Goal: Complete application form: Complete application form

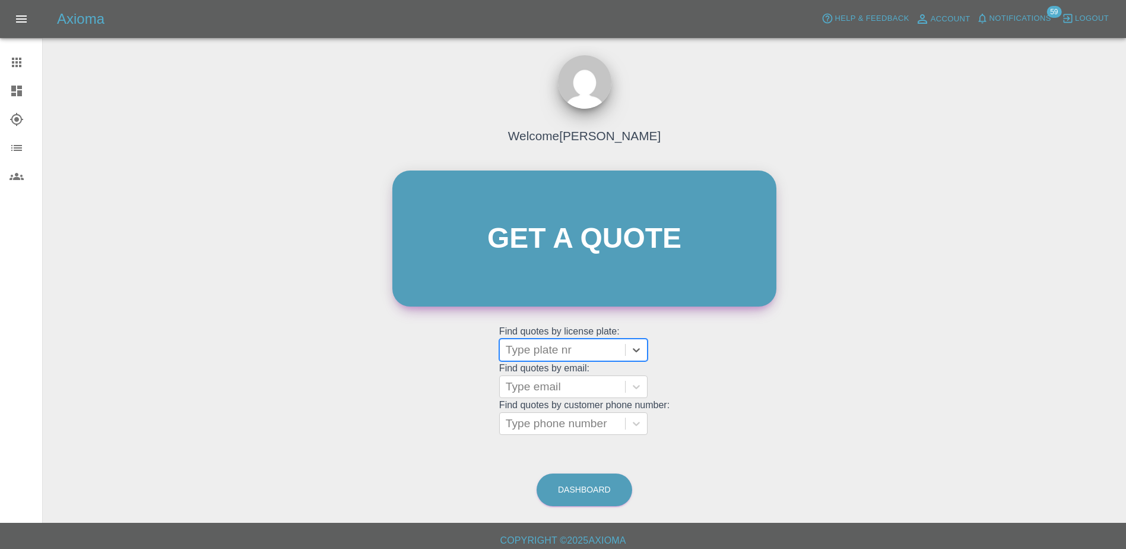
scroll to position [7, 0]
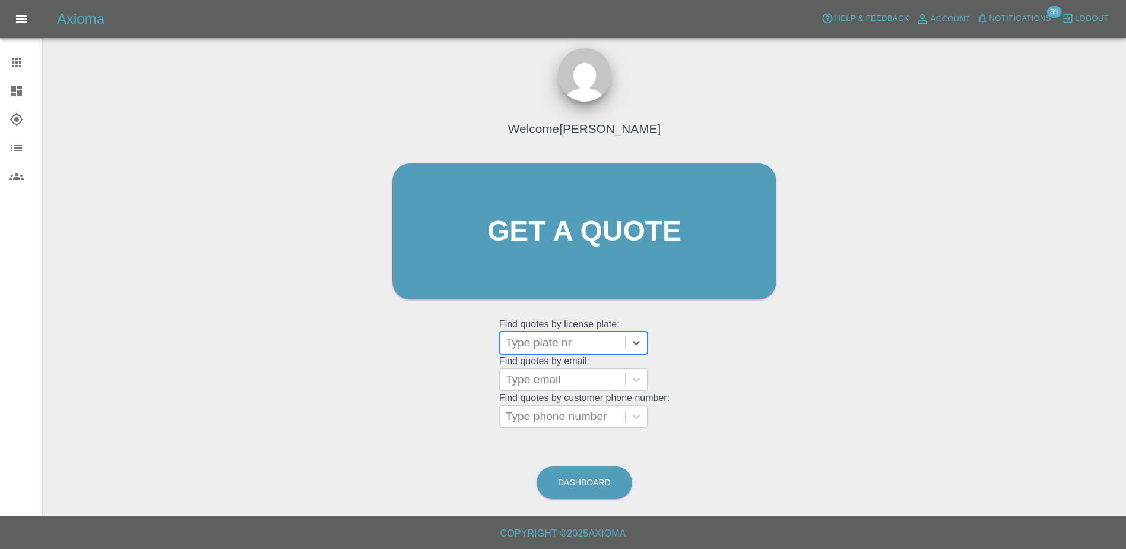
click at [530, 349] on div at bounding box center [562, 342] width 113 height 17
click at [562, 345] on div at bounding box center [562, 342] width 113 height 17
paste input "DT25WXB"
type input "DT25WXB"
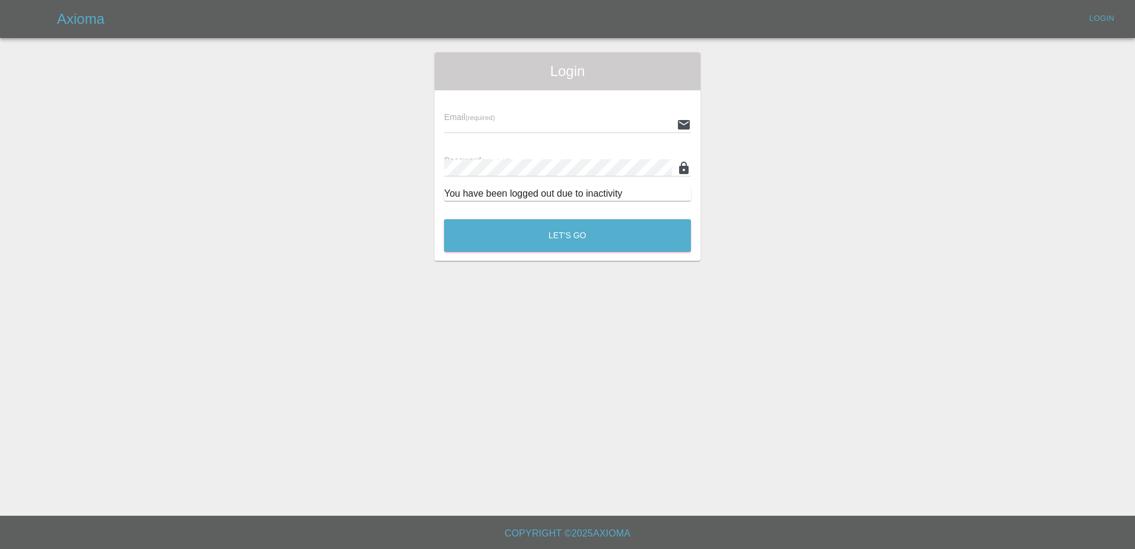
type input "[PERSON_NAME][EMAIL_ADDRESS][PERSON_NAME][DOMAIN_NAME]"
click at [569, 247] on button "Let's Go" at bounding box center [567, 235] width 247 height 33
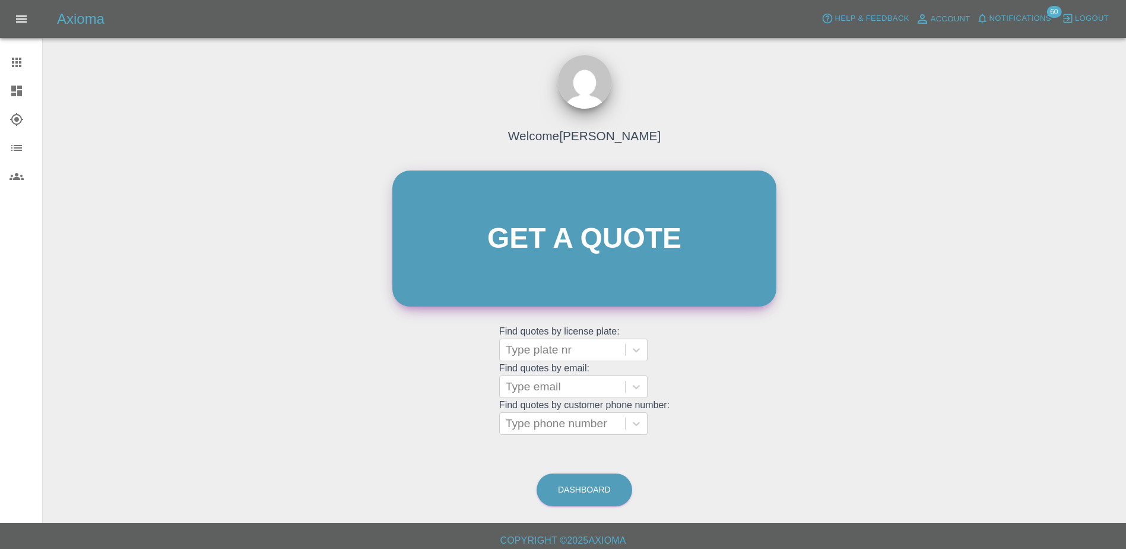
click at [537, 220] on link "Get a quote" at bounding box center [585, 238] width 384 height 136
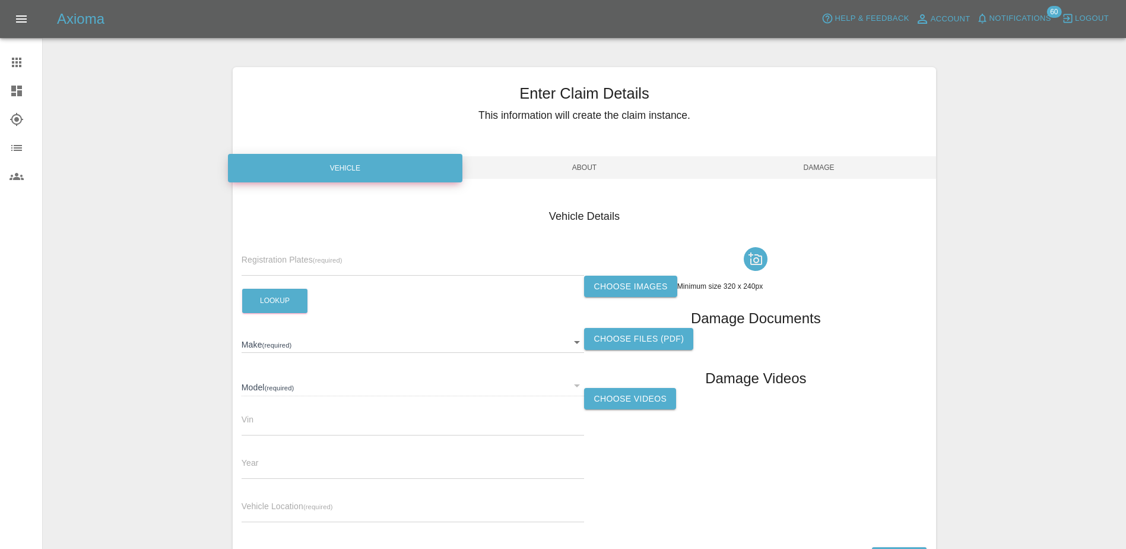
click at [329, 254] on label "Registration Plates (required)" at bounding box center [292, 260] width 101 height 12
click at [300, 268] on input "text" at bounding box center [413, 266] width 343 height 17
paste input "DT25WXB"
type input "DT25WXB"
click at [249, 312] on button "Lookup" at bounding box center [274, 301] width 65 height 24
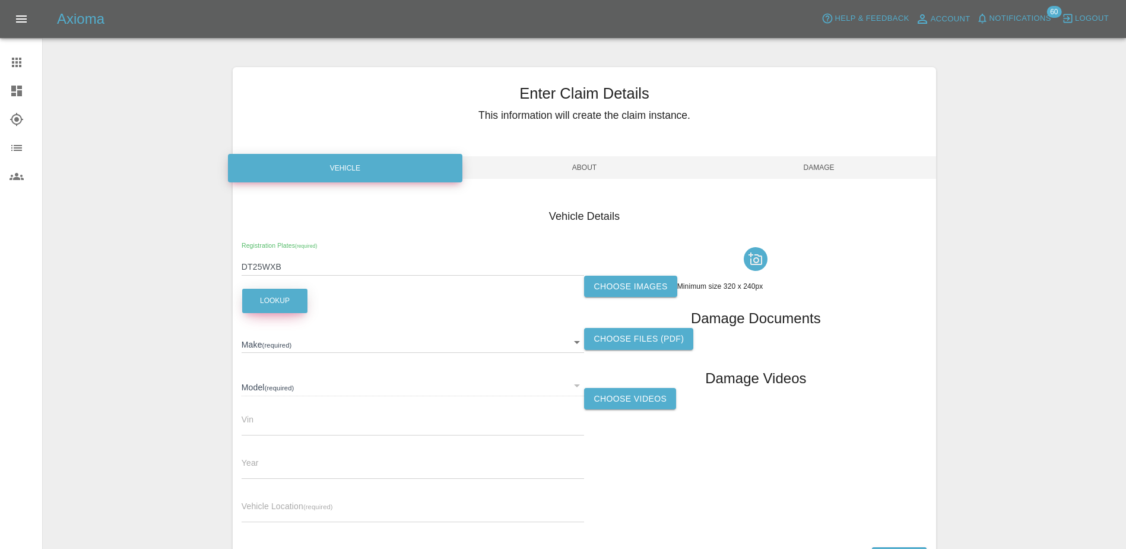
type input "JAECOO"
type input "7 PHEV LUXURY"
type input "[US_VEHICLE_IDENTIFICATION_NUMBER]"
type input "2025"
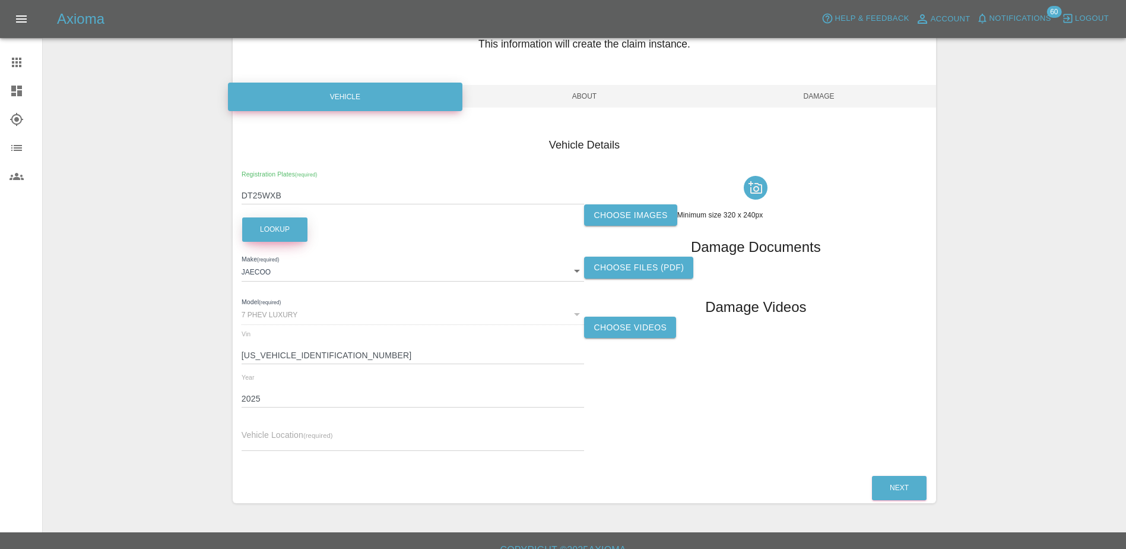
scroll to position [88, 0]
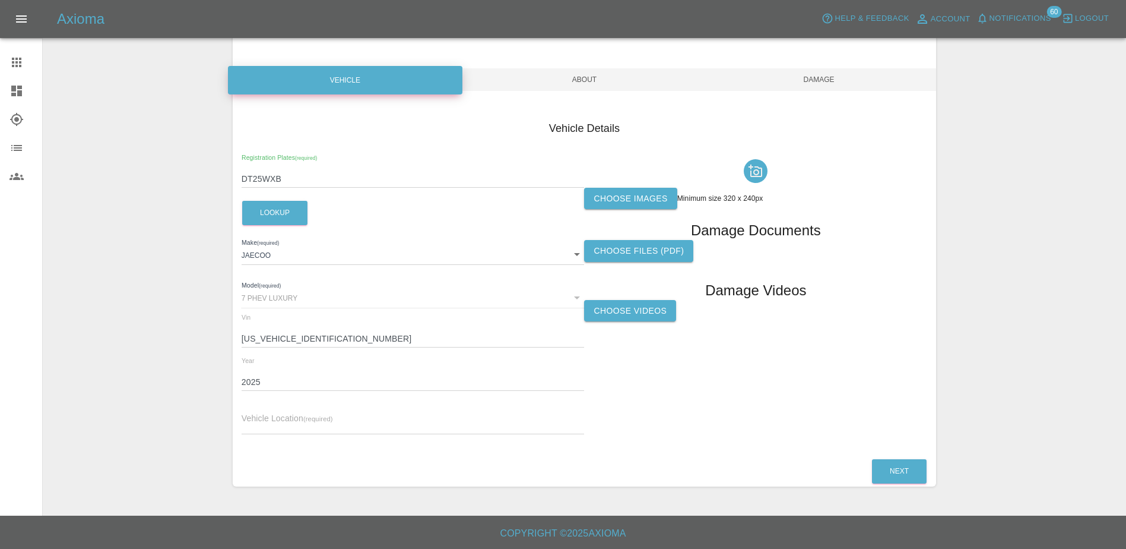
click at [625, 209] on label "Choose images" at bounding box center [630, 199] width 93 height 22
click at [0, 0] on input "Choose images" at bounding box center [0, 0] width 0 height 0
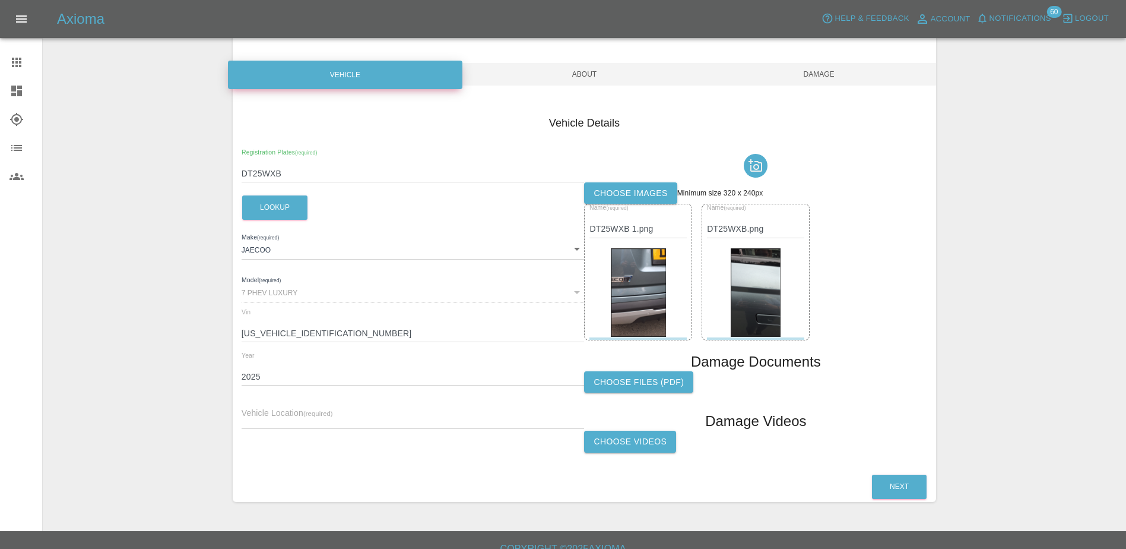
scroll to position [109, 0]
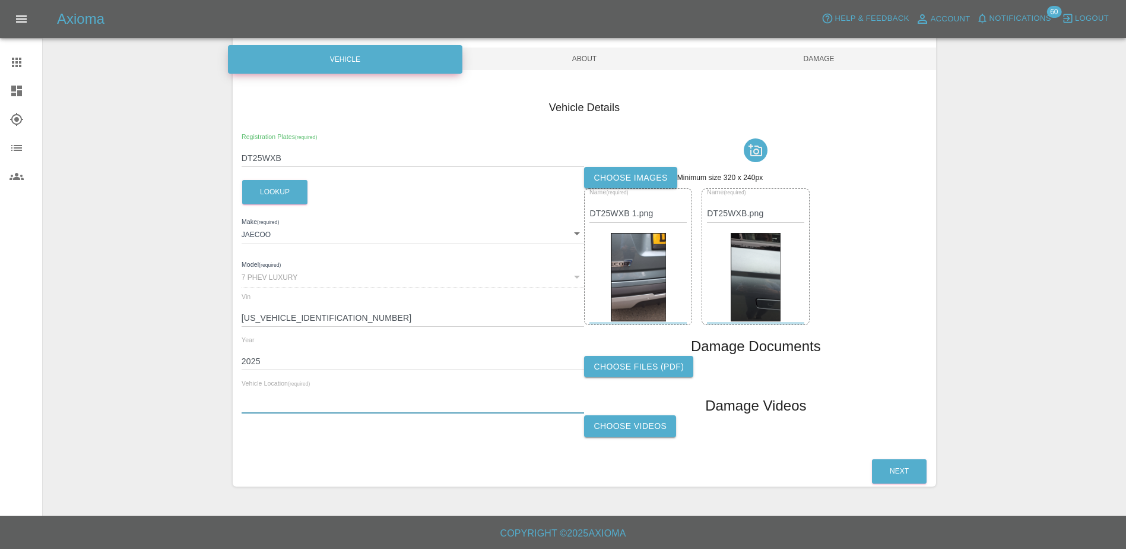
click at [259, 409] on input "text" at bounding box center [413, 404] width 343 height 17
click at [276, 393] on span "Vehicle Location (required)" at bounding box center [287, 398] width 91 height 10
click at [243, 401] on input "text" at bounding box center [413, 404] width 343 height 17
paste input "Address: [PERSON_NAME], [GEOGRAPHIC_DATA], [STREET_ADDRESS][PERSON_NAME]"
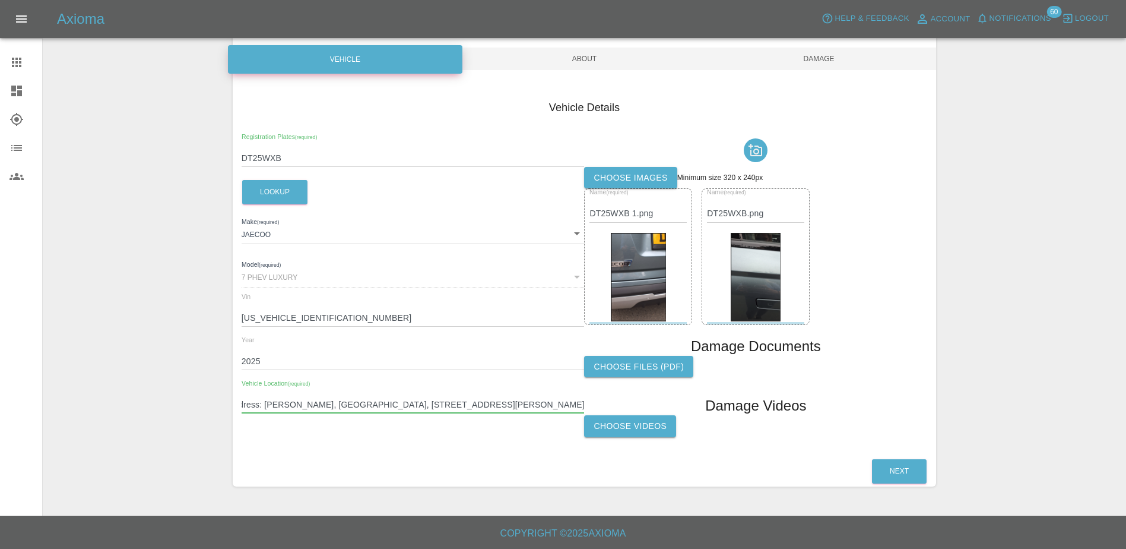
click at [286, 404] on input "Address: [PERSON_NAME], [GEOGRAPHIC_DATA], [STREET_ADDRESS][PERSON_NAME]" at bounding box center [413, 404] width 343 height 17
click at [246, 402] on input ", [GEOGRAPHIC_DATA], [STREET_ADDRESS][PERSON_NAME]" at bounding box center [413, 404] width 343 height 17
type input "[GEOGRAPHIC_DATA], [STREET_ADDRESS][PERSON_NAME]"
click at [907, 463] on button "Next" at bounding box center [899, 471] width 55 height 24
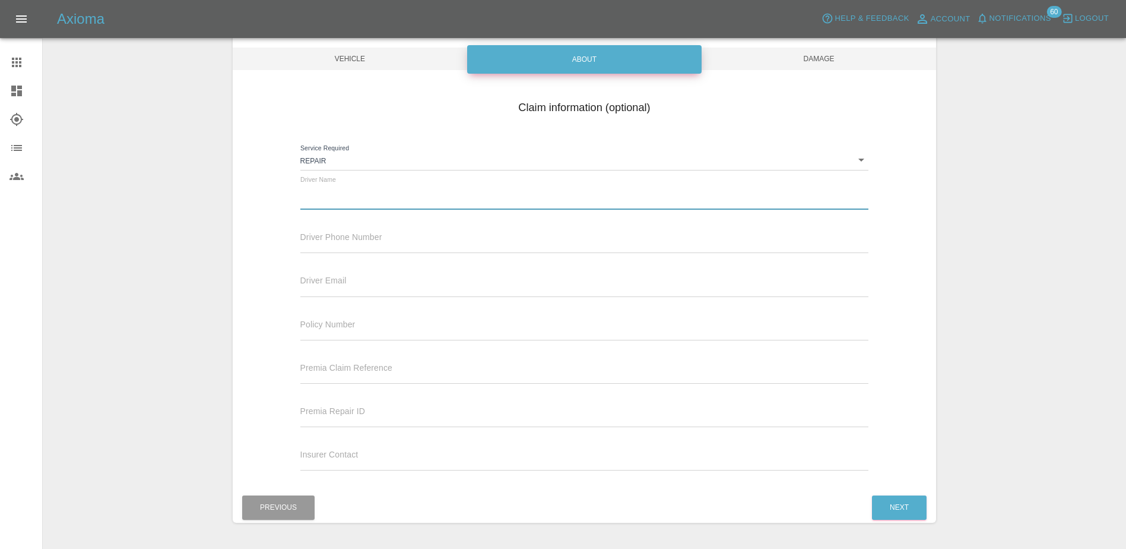
click at [362, 195] on input "text" at bounding box center [584, 200] width 569 height 17
click at [312, 202] on input "[PERSON_NAME]" at bounding box center [584, 200] width 569 height 17
paste input "[PERSON_NAME]"
type input "[PERSON_NAME]"
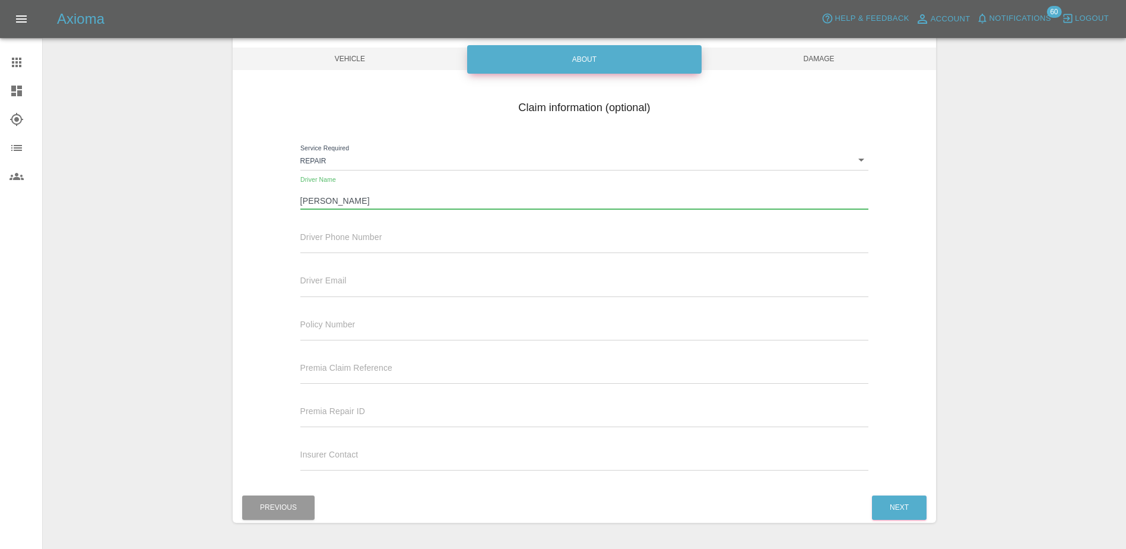
click at [334, 231] on div "Driver Phone Number" at bounding box center [584, 236] width 569 height 33
click at [334, 238] on input "text" at bounding box center [584, 244] width 569 height 17
drag, startPoint x: 931, startPoint y: 0, endPoint x: 314, endPoint y: 245, distance: 663.2
click at [314, 245] on input "text" at bounding box center [584, 244] width 569 height 17
click at [316, 252] on input "text" at bounding box center [584, 244] width 569 height 17
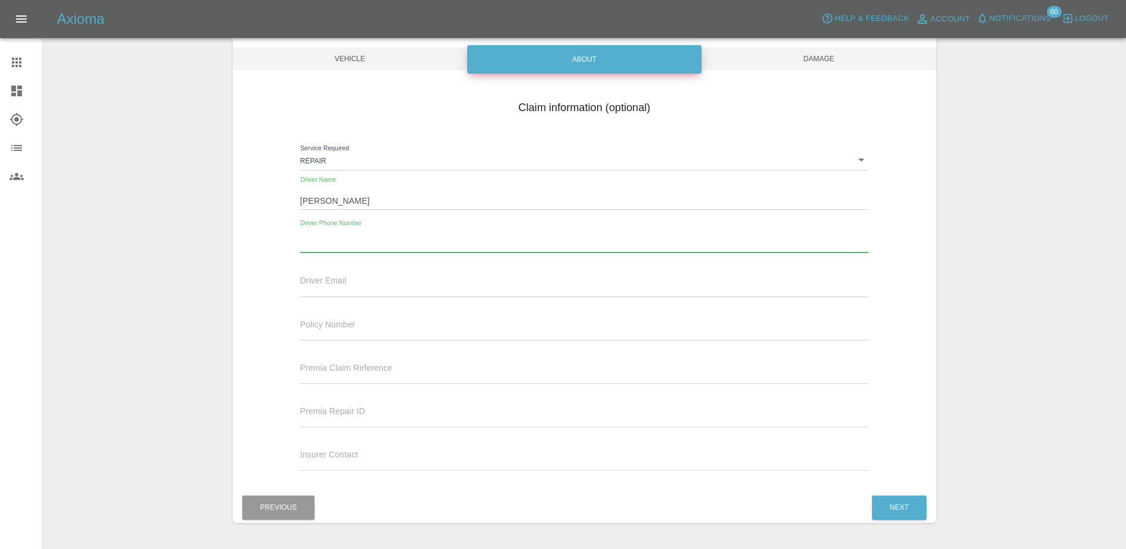
paste input "07761379887"
type input "07761379887"
click at [327, 286] on input "text" at bounding box center [584, 287] width 569 height 17
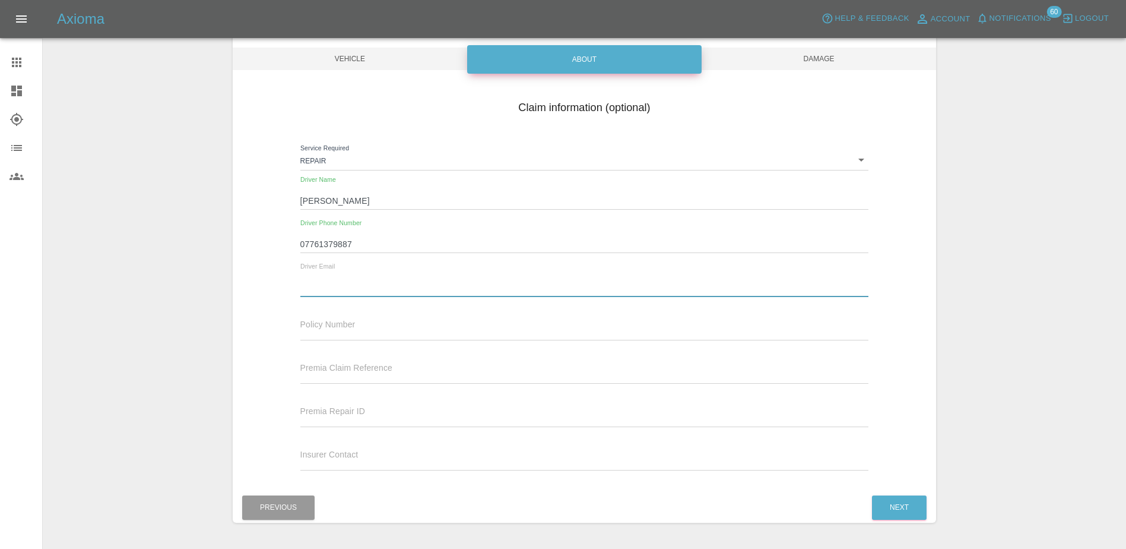
click at [548, 353] on div "Premia Claim Reference" at bounding box center [584, 366] width 569 height 33
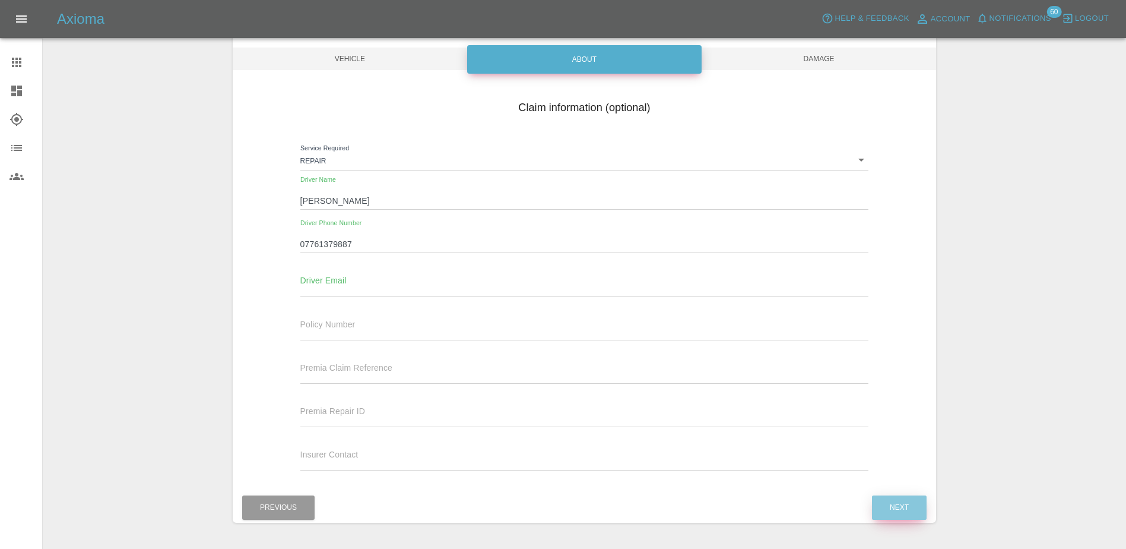
click at [910, 514] on button "Next" at bounding box center [899, 507] width 55 height 24
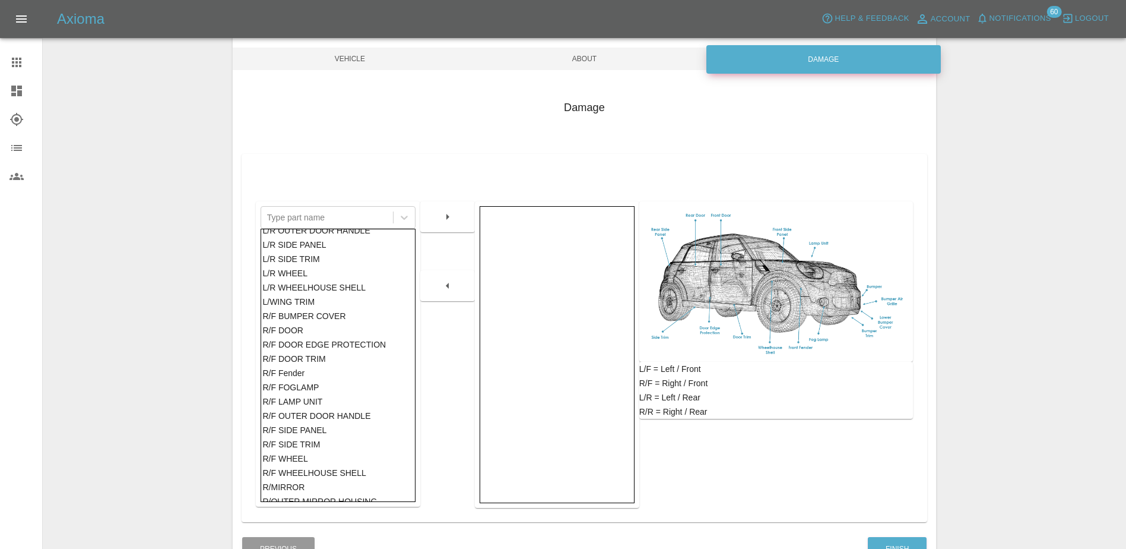
scroll to position [475, 0]
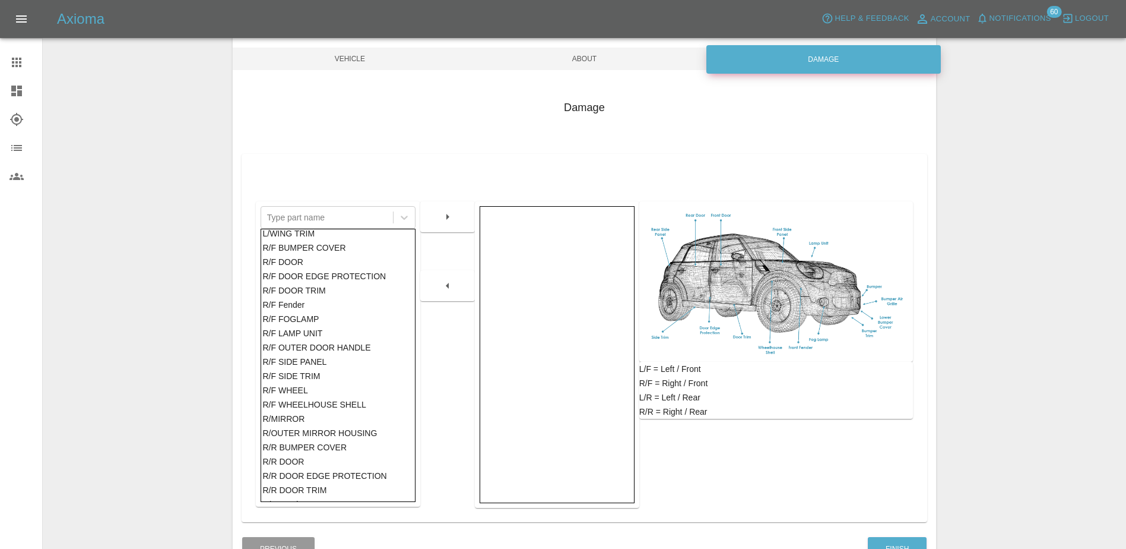
click at [302, 257] on div "R/F DOOR" at bounding box center [337, 262] width 151 height 14
click at [439, 223] on button "button" at bounding box center [448, 216] width 38 height 21
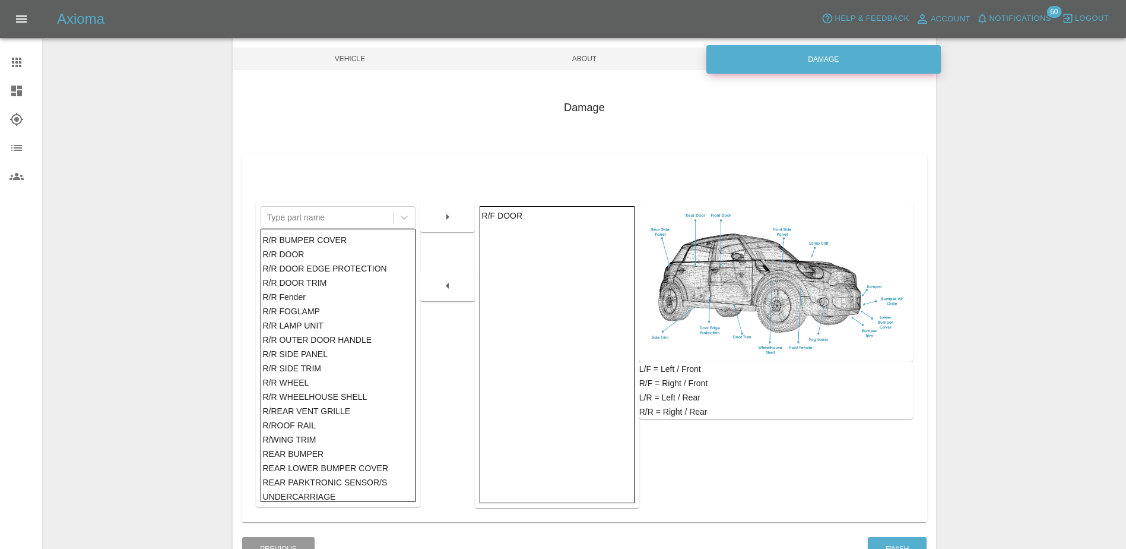
scroll to position [672, 0]
click at [898, 541] on button "Finish" at bounding box center [897, 549] width 59 height 24
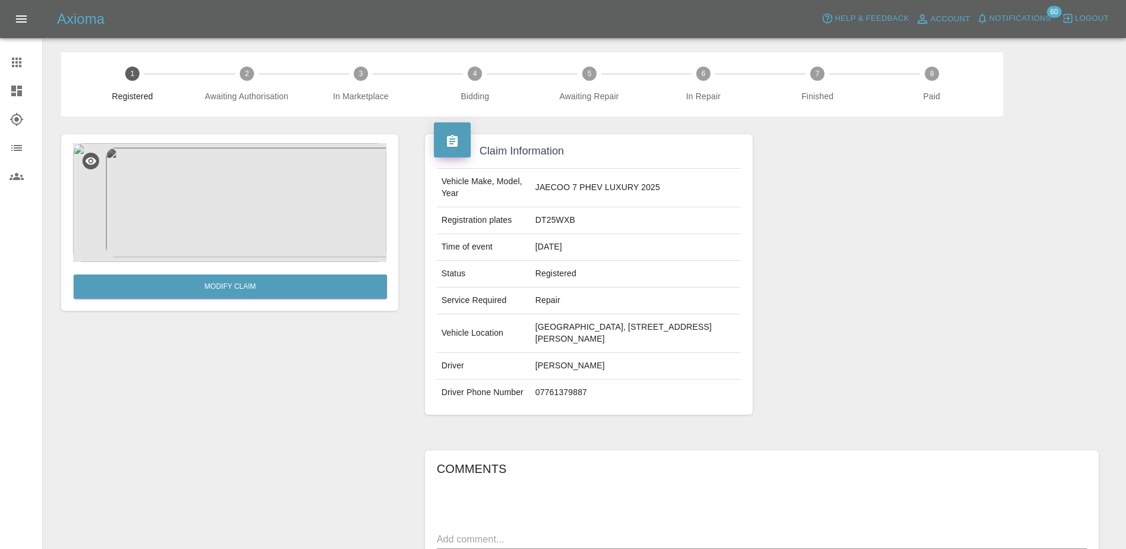
click at [542, 223] on td "DT25WXB" at bounding box center [636, 220] width 211 height 27
copy td "DT25WXB"
